Goal: Information Seeking & Learning: Learn about a topic

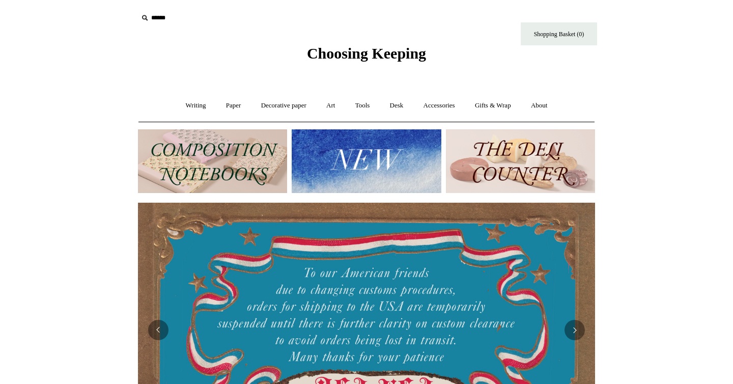
click at [338, 163] on img at bounding box center [366, 161] width 149 height 64
click at [203, 149] on img at bounding box center [212, 161] width 149 height 64
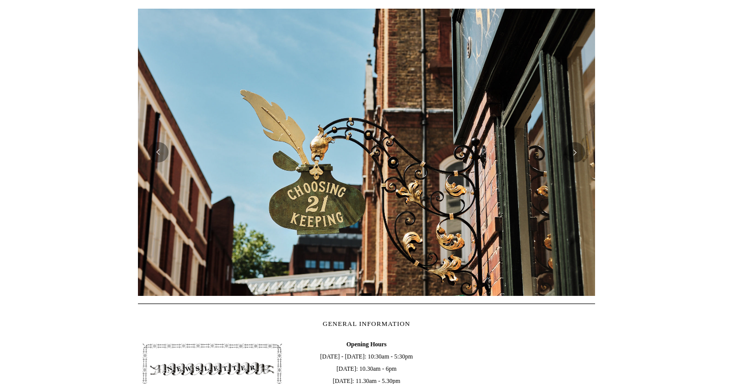
scroll to position [186, 0]
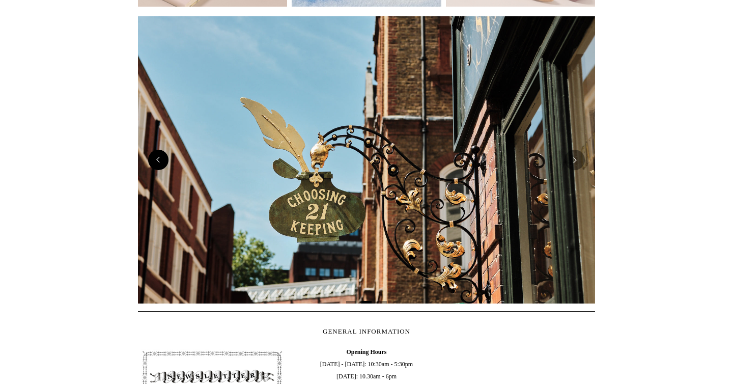
click at [159, 154] on button "Previous" at bounding box center [158, 160] width 20 height 20
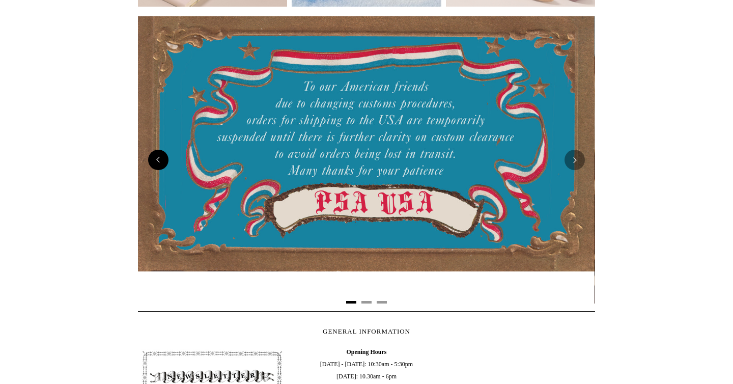
scroll to position [0, 0]
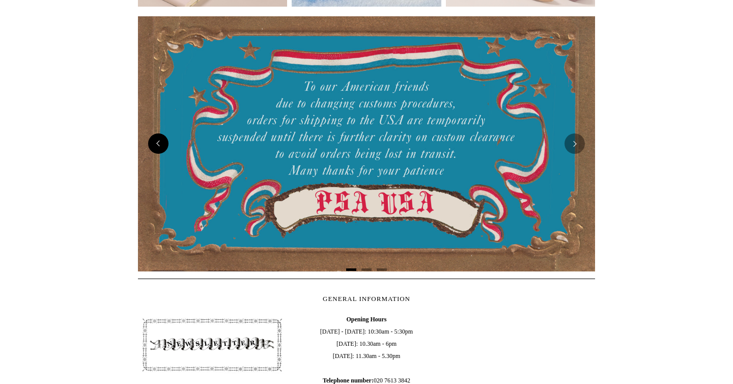
click at [155, 146] on button "Previous" at bounding box center [158, 143] width 20 height 20
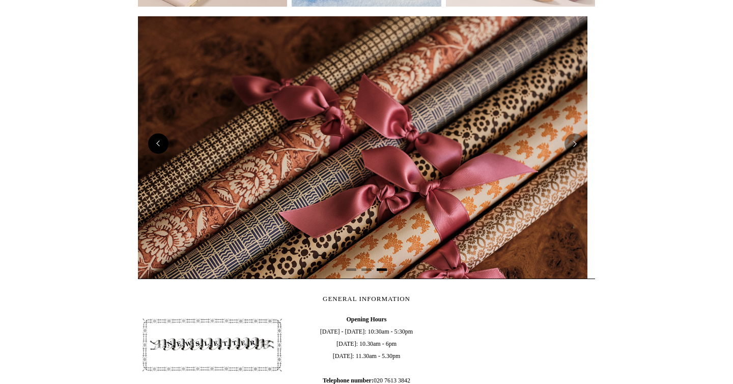
click at [155, 146] on button "Previous" at bounding box center [158, 143] width 20 height 20
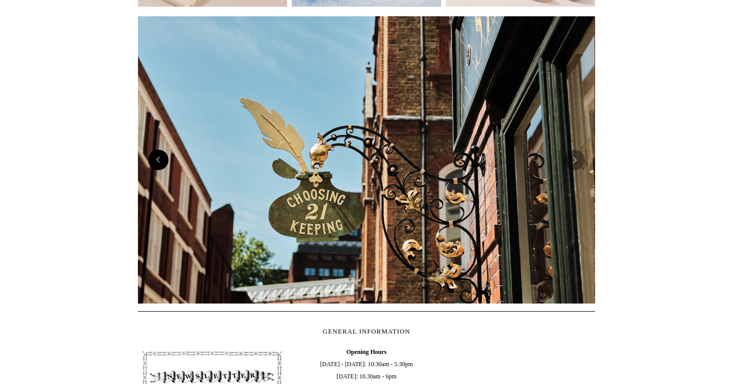
scroll to position [0, 457]
click at [155, 146] on img at bounding box center [366, 159] width 457 height 287
click at [156, 156] on button "Previous" at bounding box center [158, 160] width 20 height 20
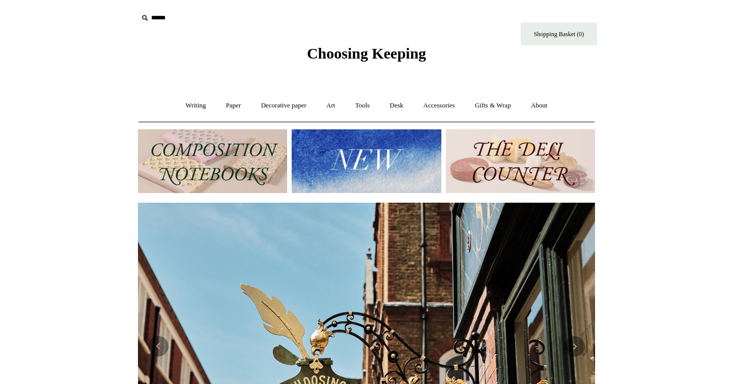
click at [215, 162] on img at bounding box center [212, 161] width 149 height 64
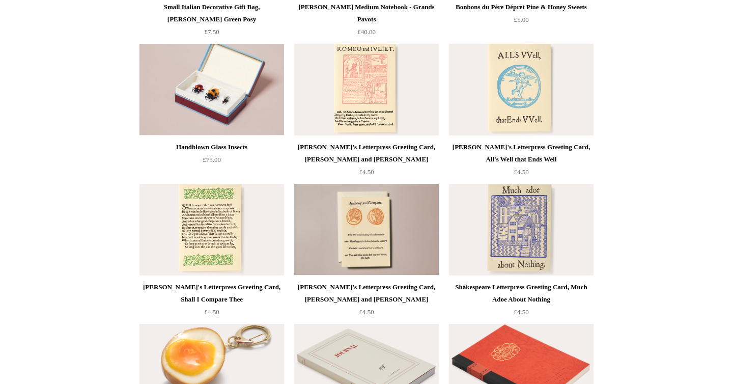
scroll to position [1900, 0]
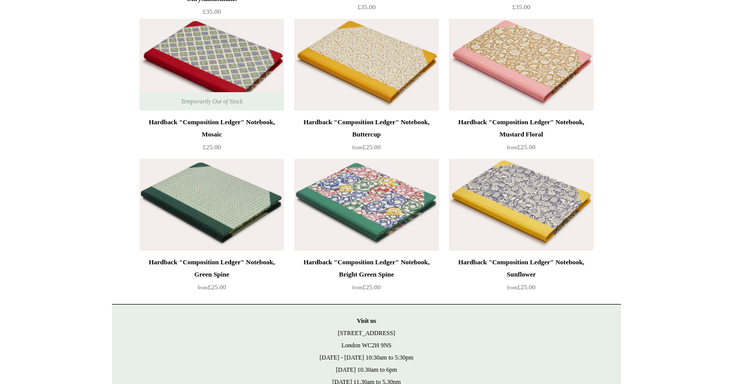
scroll to position [2771, 0]
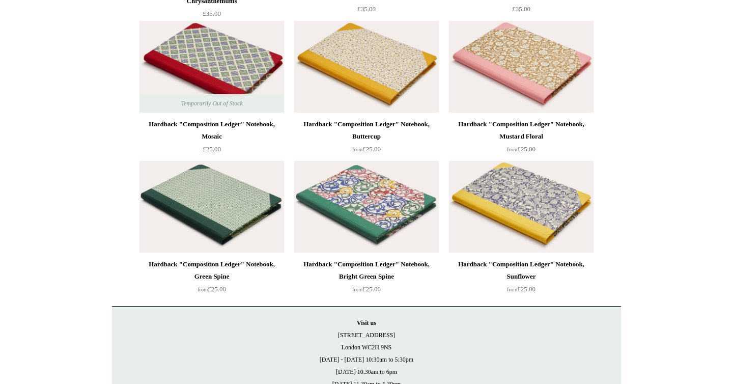
click at [499, 223] on img at bounding box center [521, 207] width 145 height 92
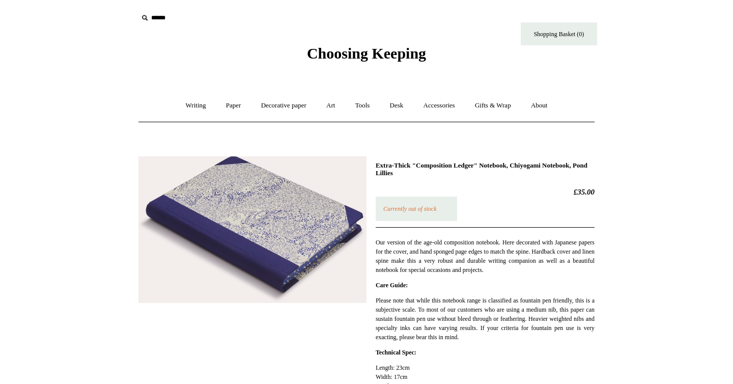
click at [260, 240] on img at bounding box center [252, 229] width 228 height 147
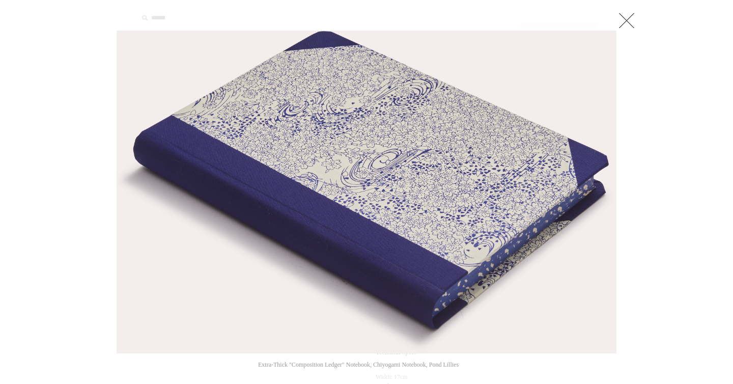
click at [625, 21] on link at bounding box center [626, 20] width 20 height 20
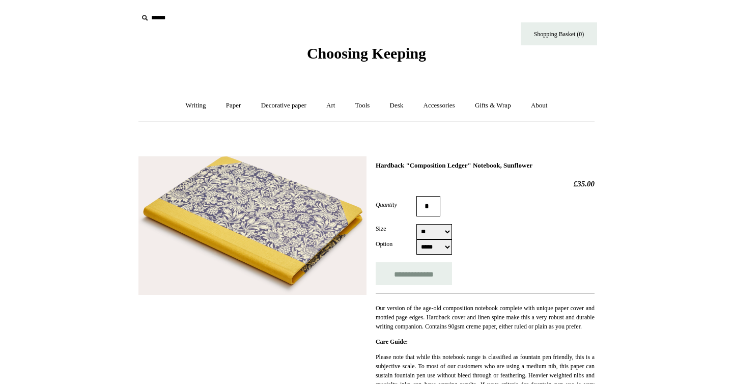
select select "**"
click at [269, 227] on img at bounding box center [252, 225] width 228 height 138
